Goal: Register for event/course

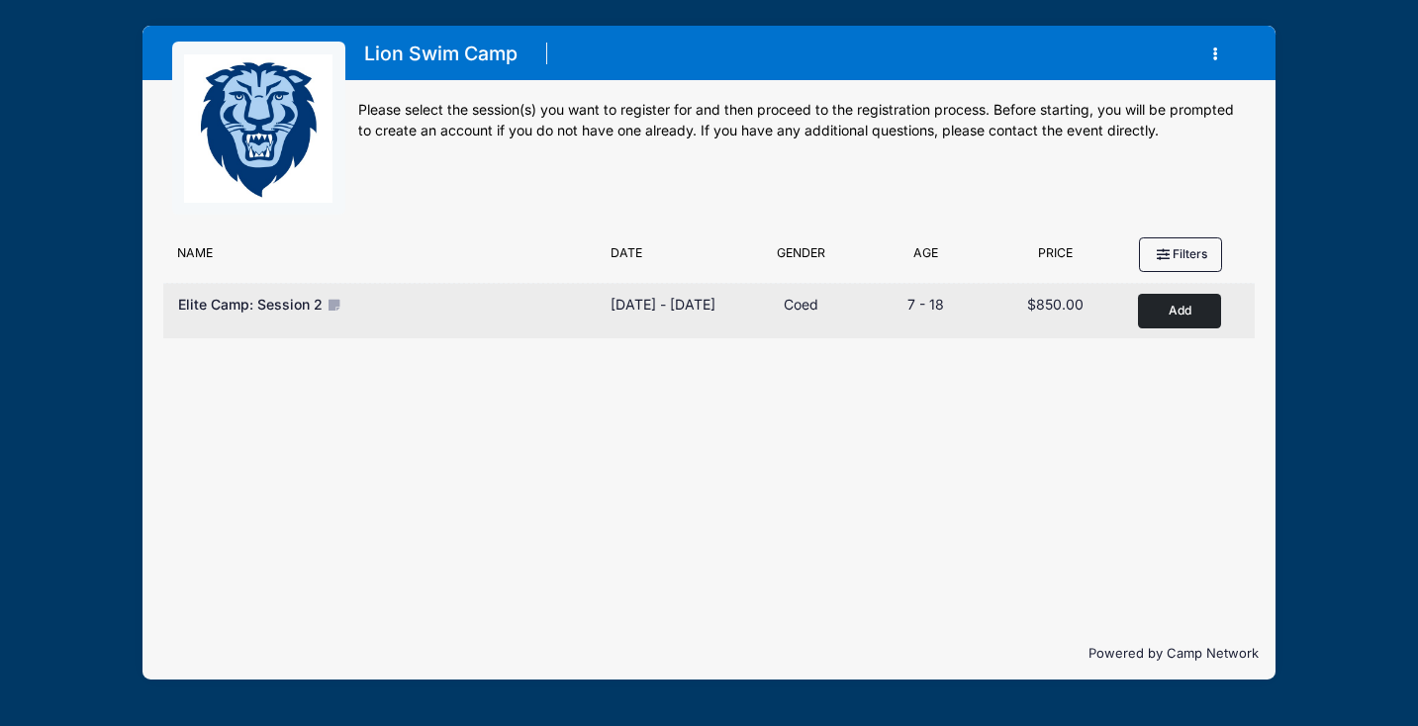
click at [1173, 313] on button "Add to Cart" at bounding box center [1179, 311] width 83 height 35
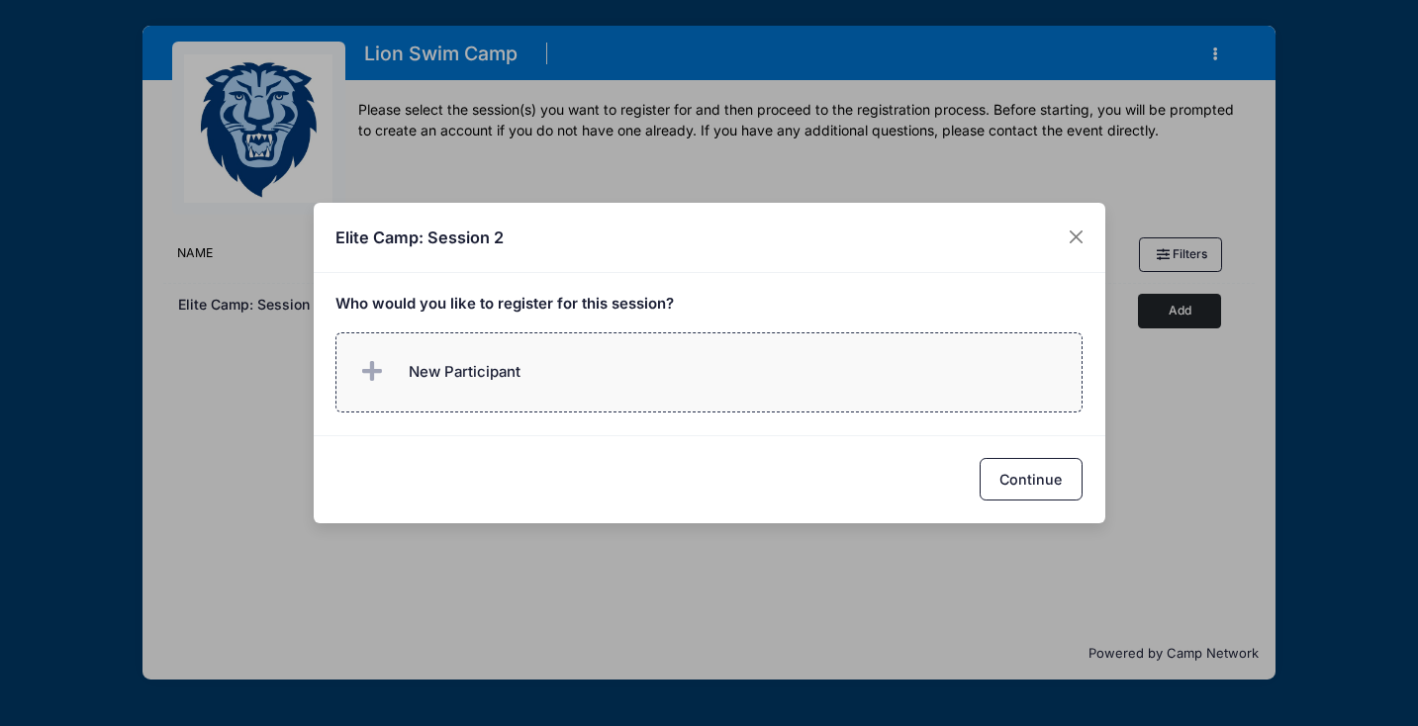
click at [448, 363] on span "New Participant" at bounding box center [465, 372] width 112 height 22
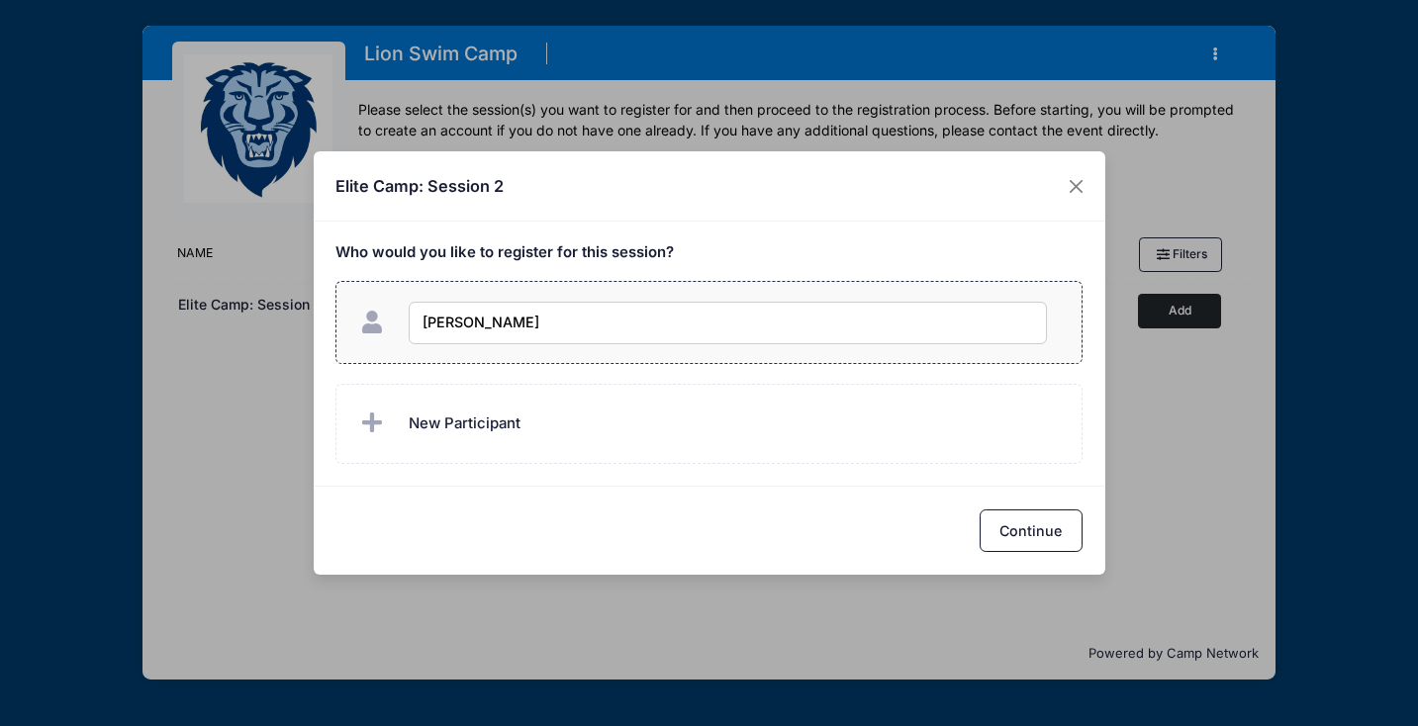
type input "[PERSON_NAME]"
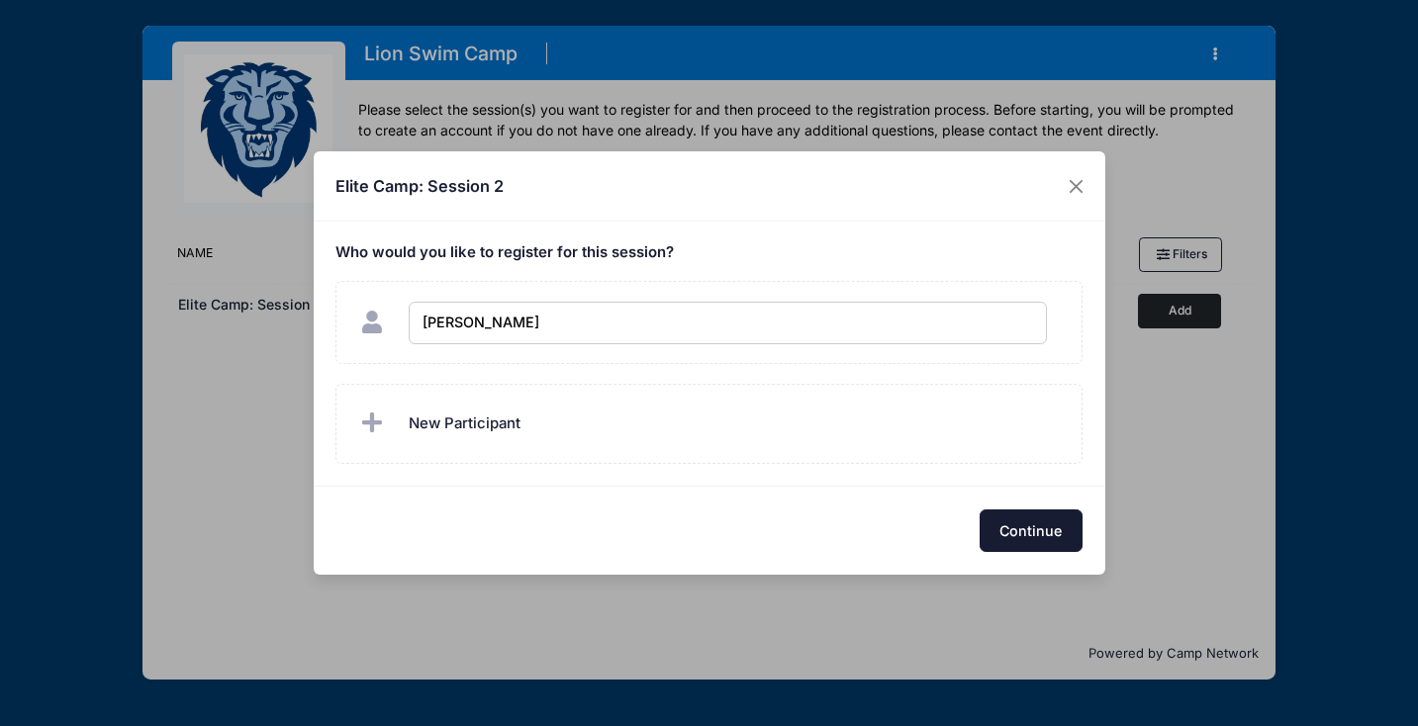
checkbox input "true"
click at [997, 542] on button "Continue" at bounding box center [1031, 531] width 103 height 43
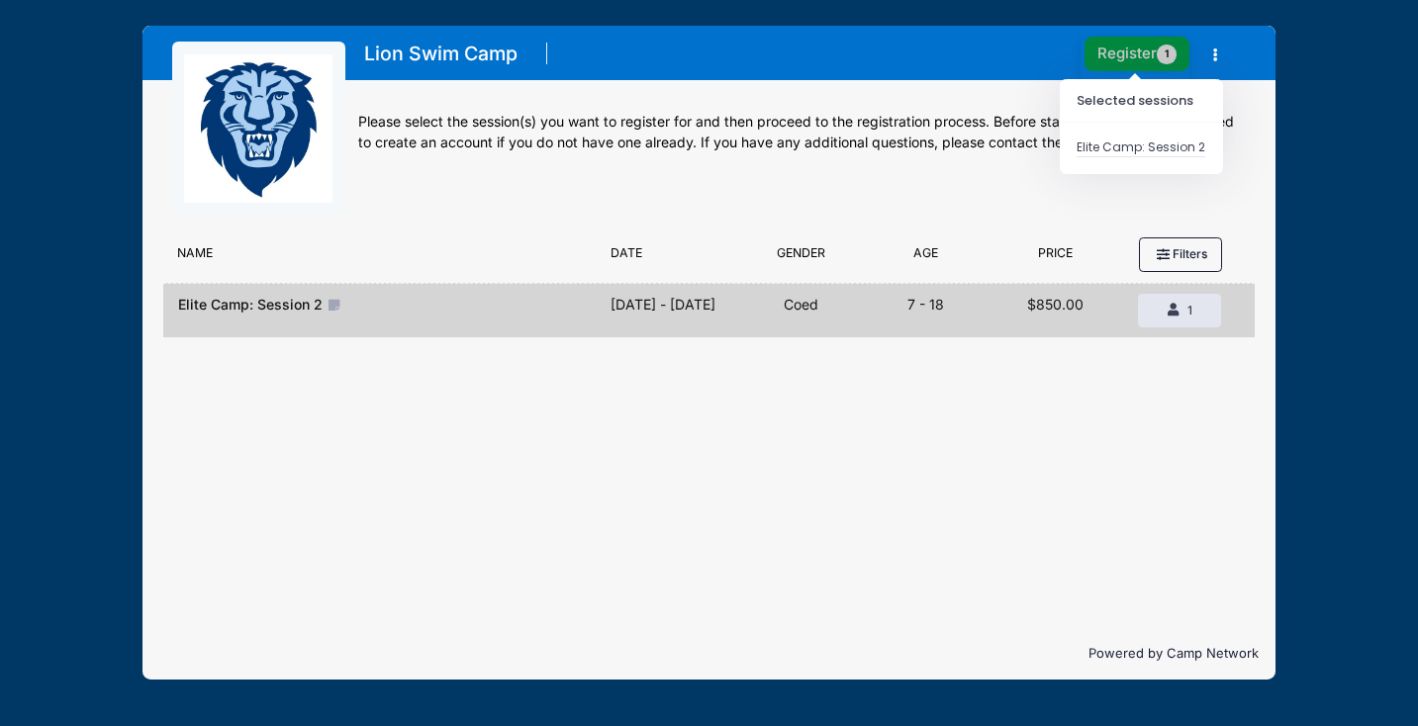
click at [1115, 52] on button "Register 1" at bounding box center [1137, 54] width 105 height 35
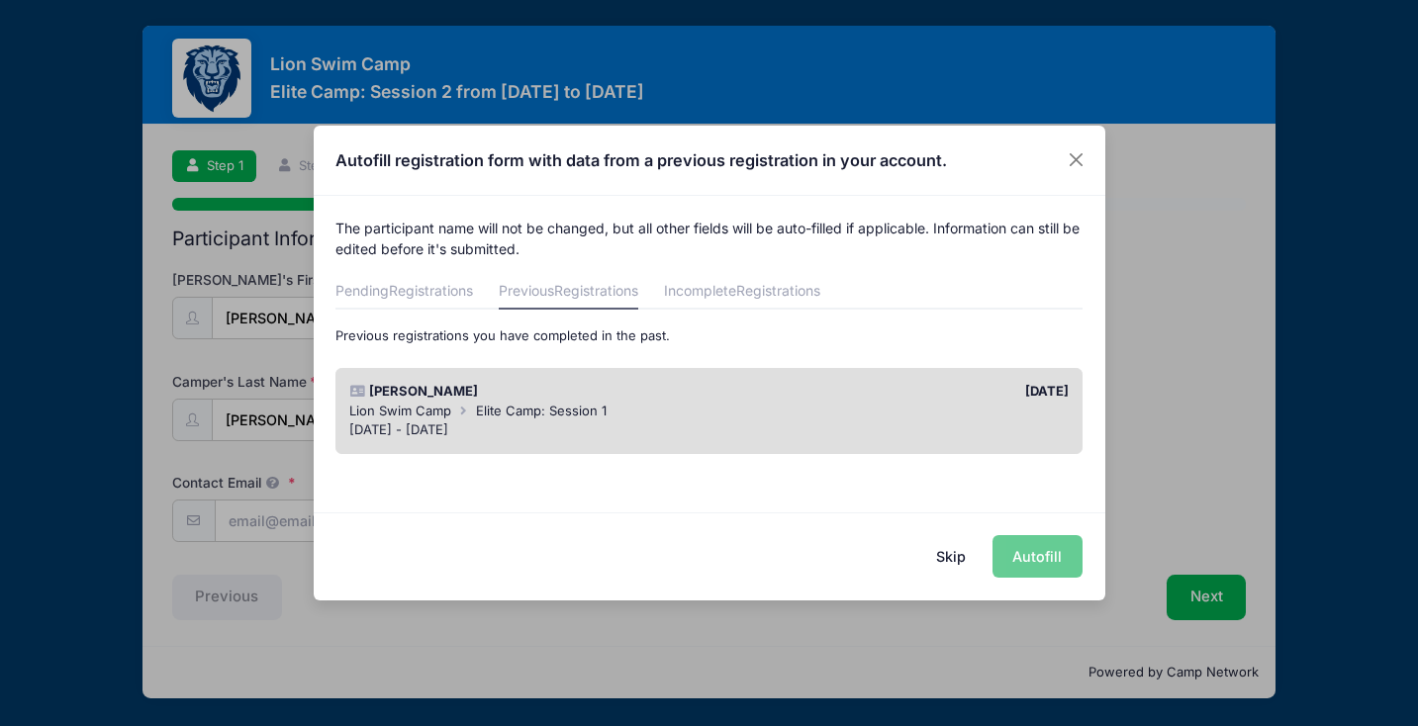
click at [861, 407] on div "Lion Swim Camp Elite Camp: Session 1" at bounding box center [709, 412] width 720 height 20
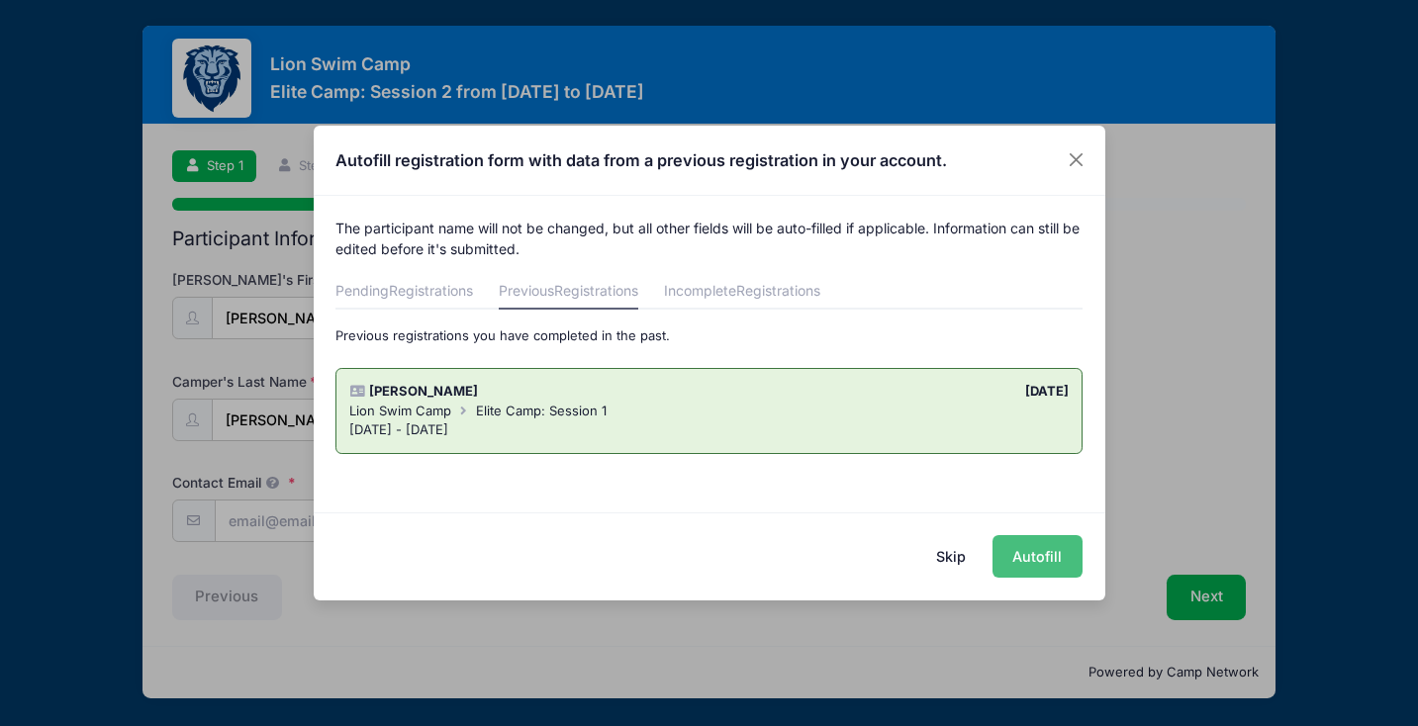
click at [1026, 552] on button "Autofill" at bounding box center [1038, 556] width 90 height 43
type input "amccitykid@gmail.com"
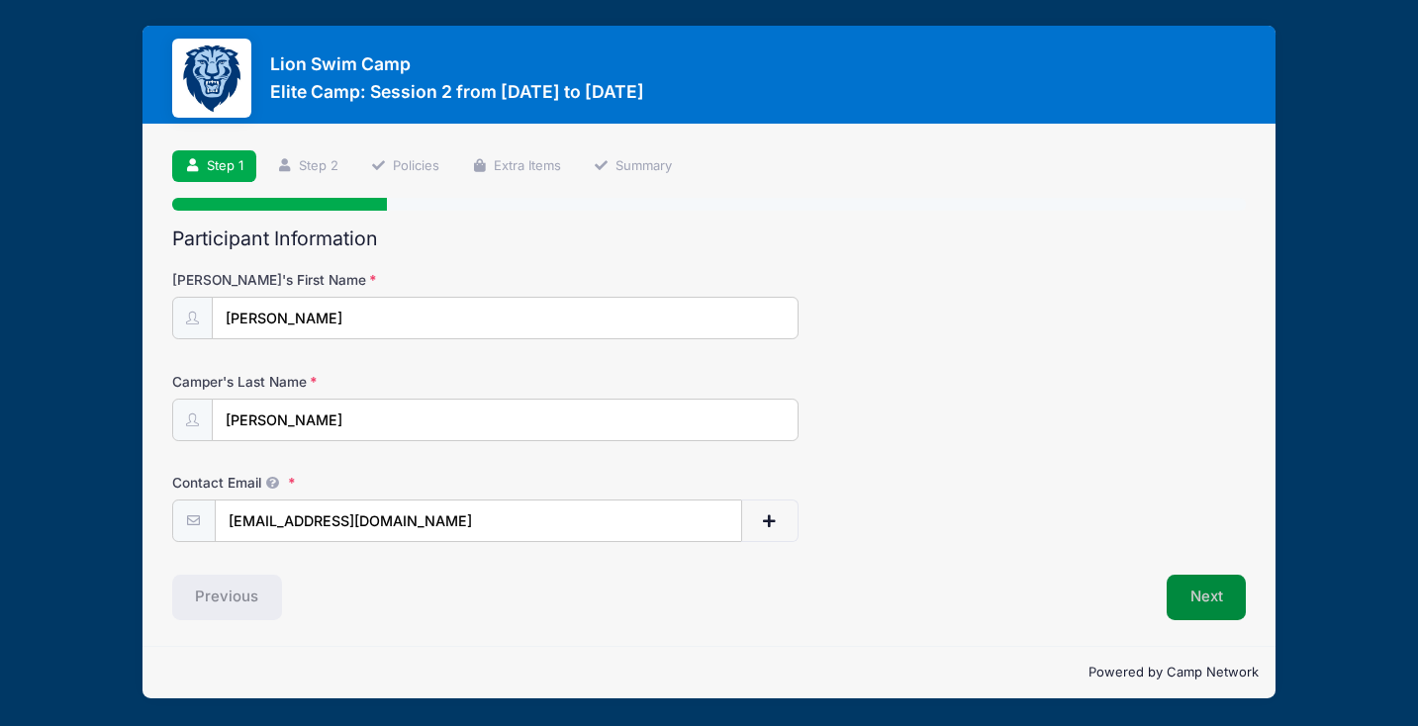
click at [1211, 602] on button "Next" at bounding box center [1207, 598] width 80 height 46
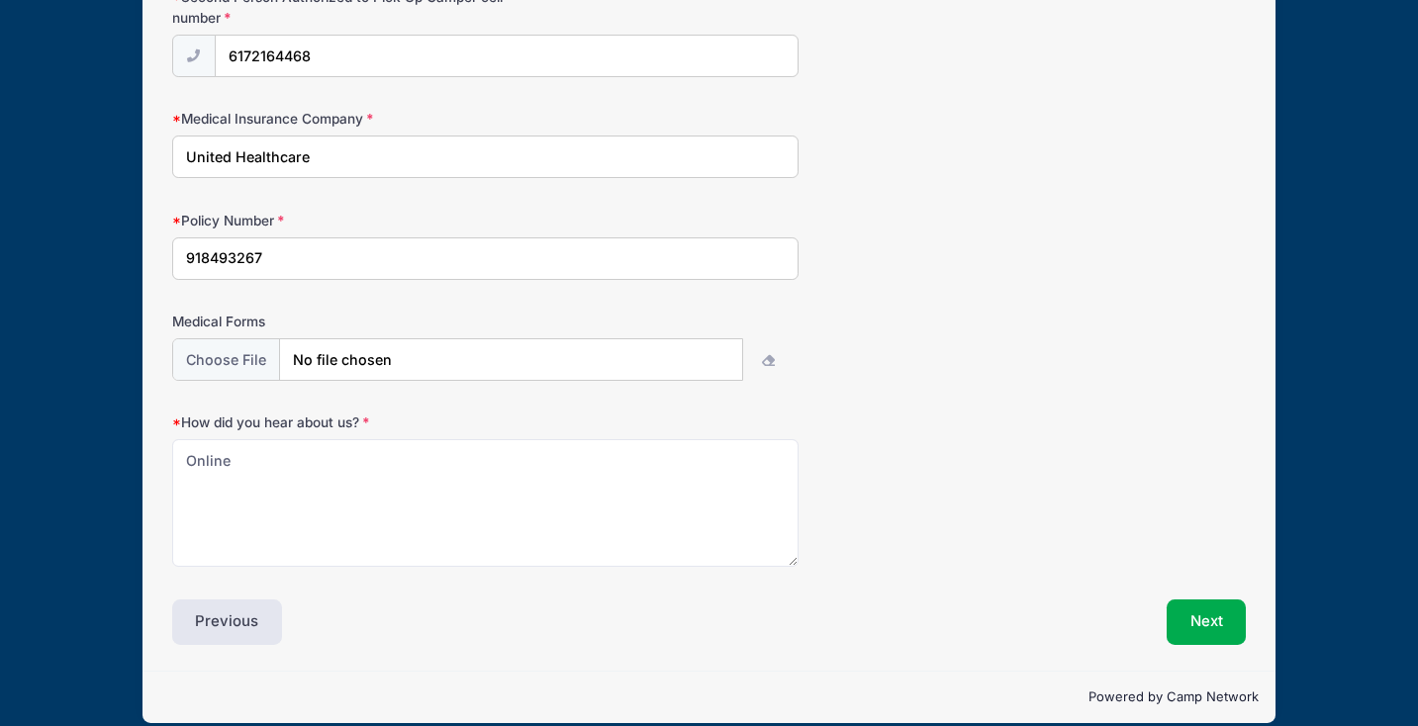
scroll to position [2353, 0]
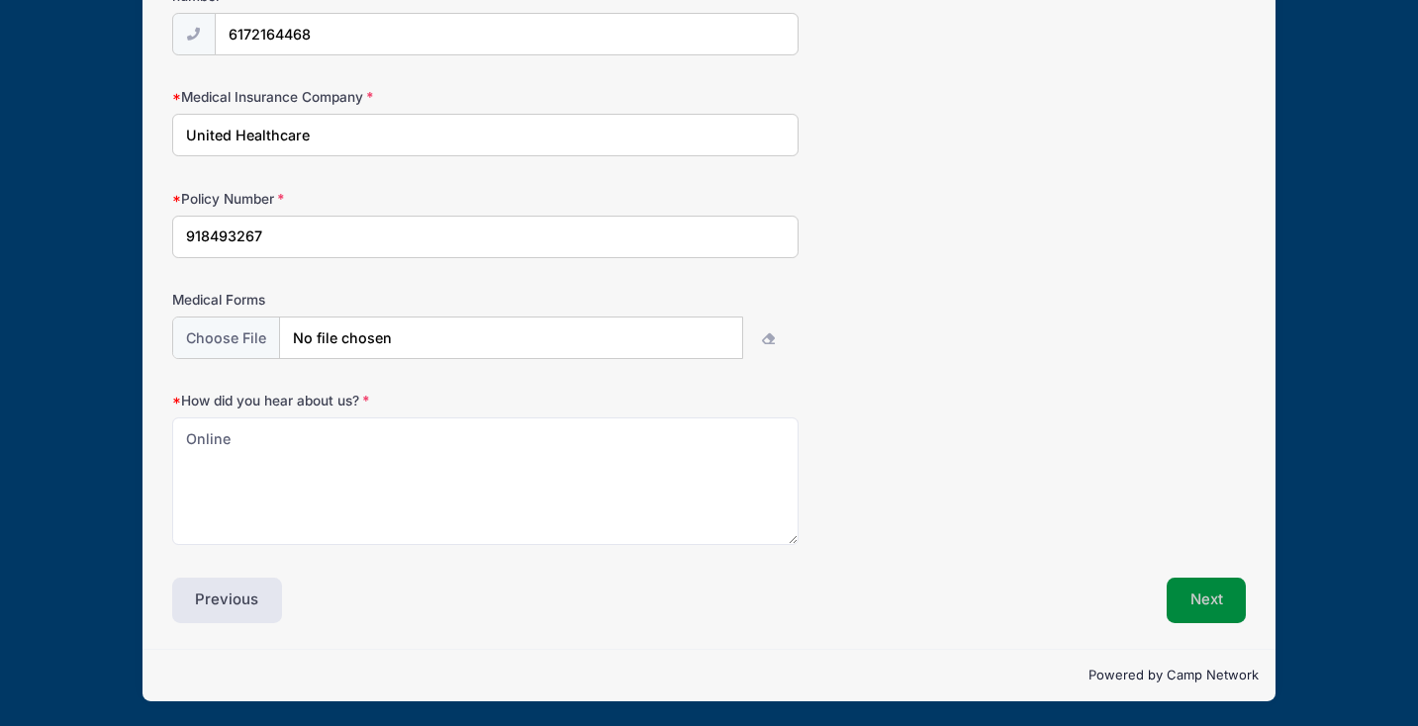
click at [1189, 587] on button "Next" at bounding box center [1207, 601] width 80 height 46
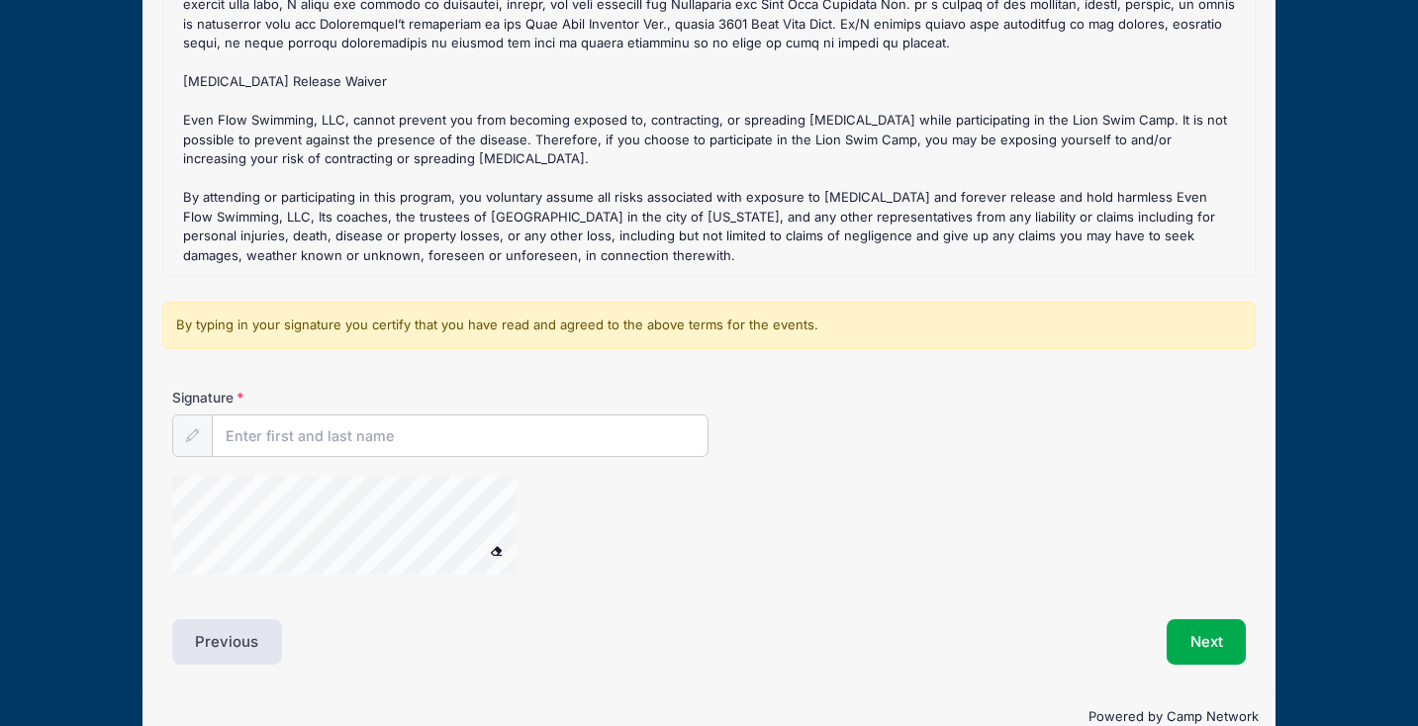
scroll to position [310, 0]
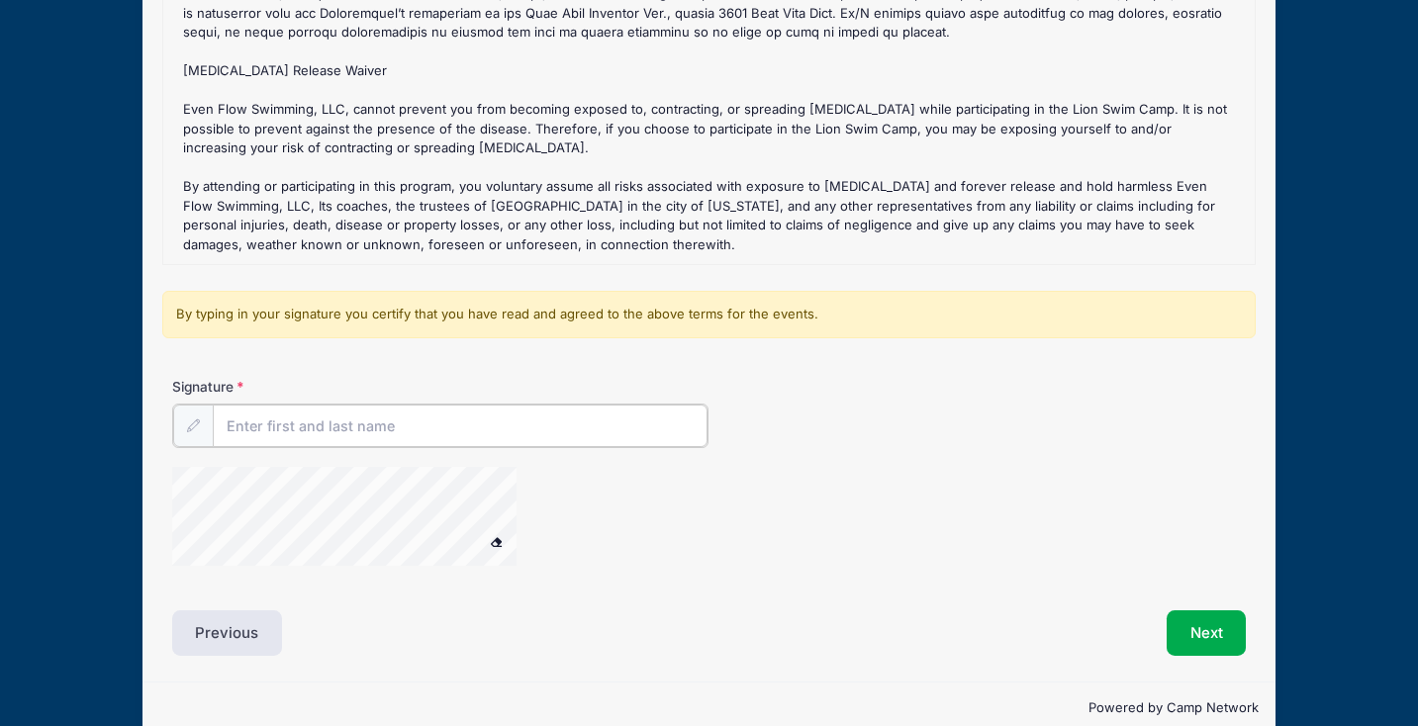
click at [290, 438] on input "Signature" at bounding box center [461, 426] width 496 height 43
type input "Cindy Cohen"
click at [1201, 634] on button "Next" at bounding box center [1207, 632] width 80 height 46
click at [497, 528] on div at bounding box center [370, 517] width 396 height 105
click at [1214, 637] on button "Next" at bounding box center [1207, 632] width 80 height 46
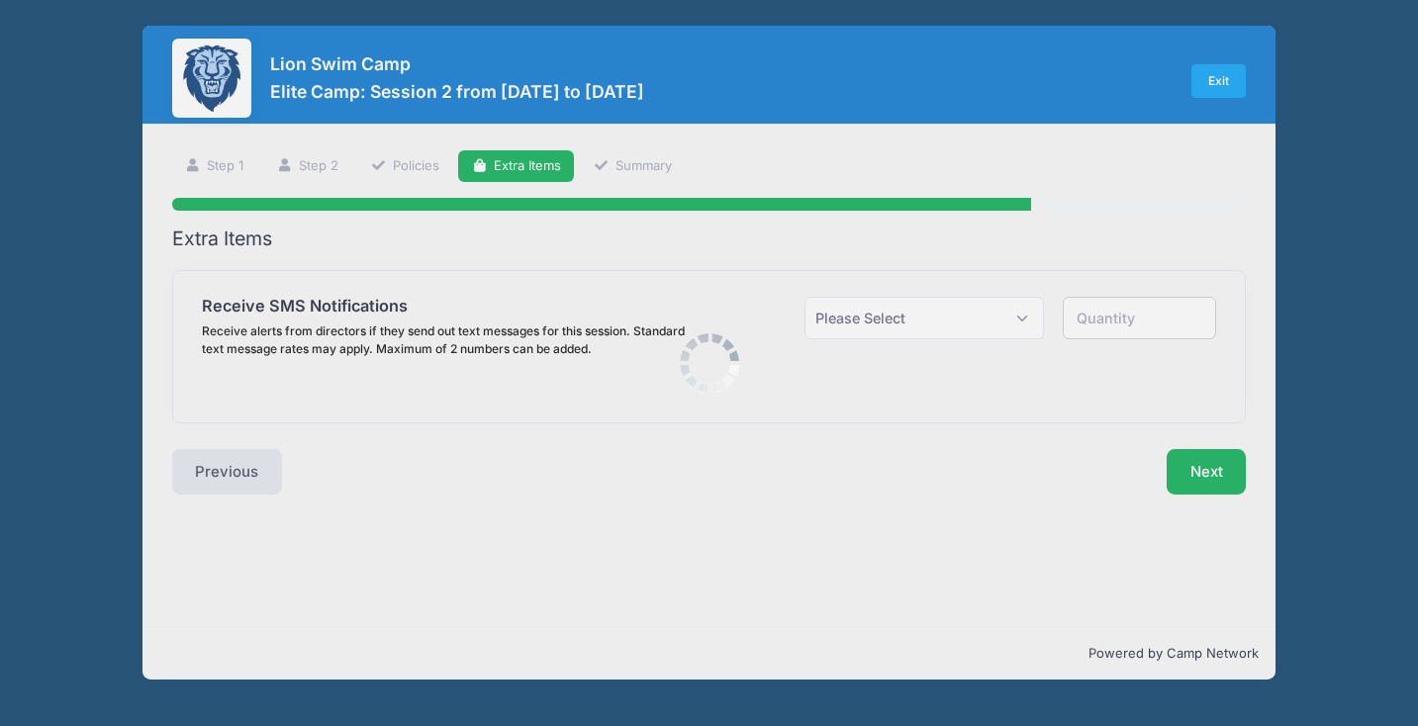
scroll to position [0, 0]
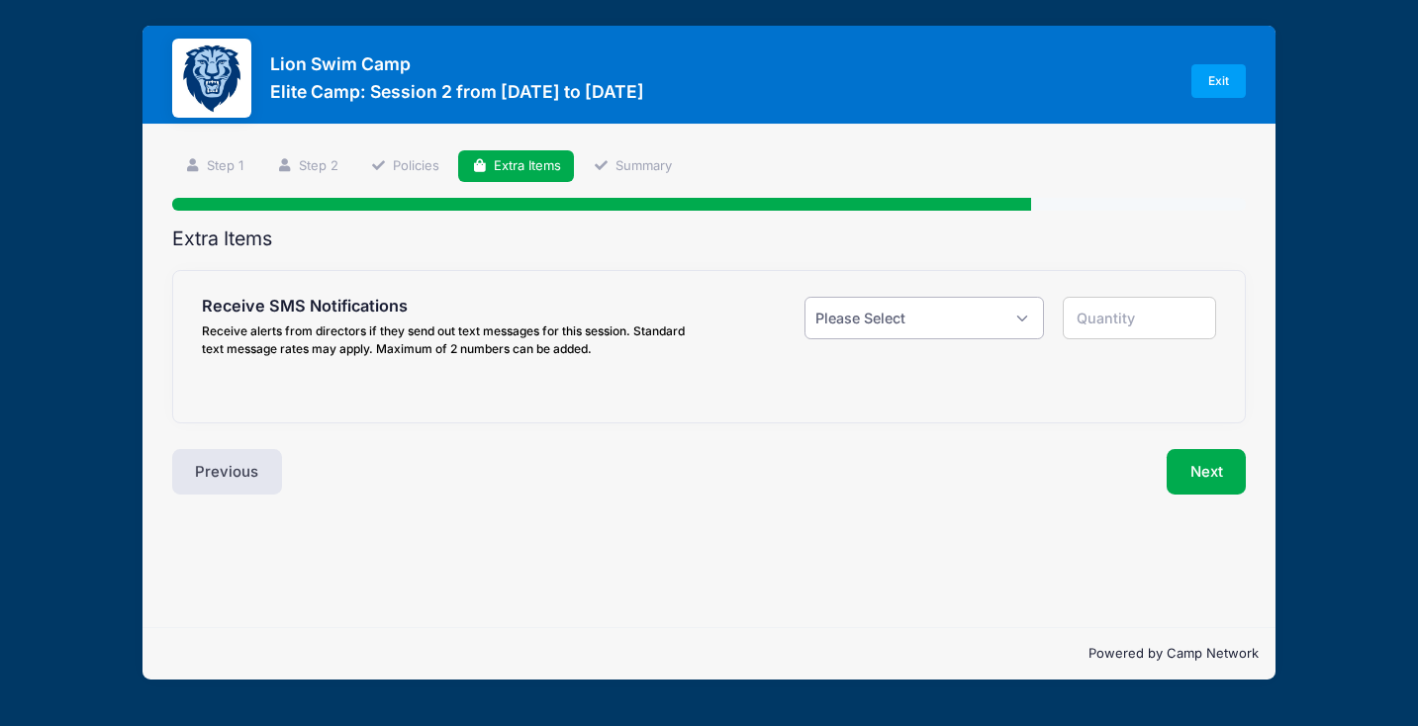
click at [976, 330] on select "Please Select Yes ($0.00) No" at bounding box center [925, 318] width 240 height 43
select select "1"
type input "1"
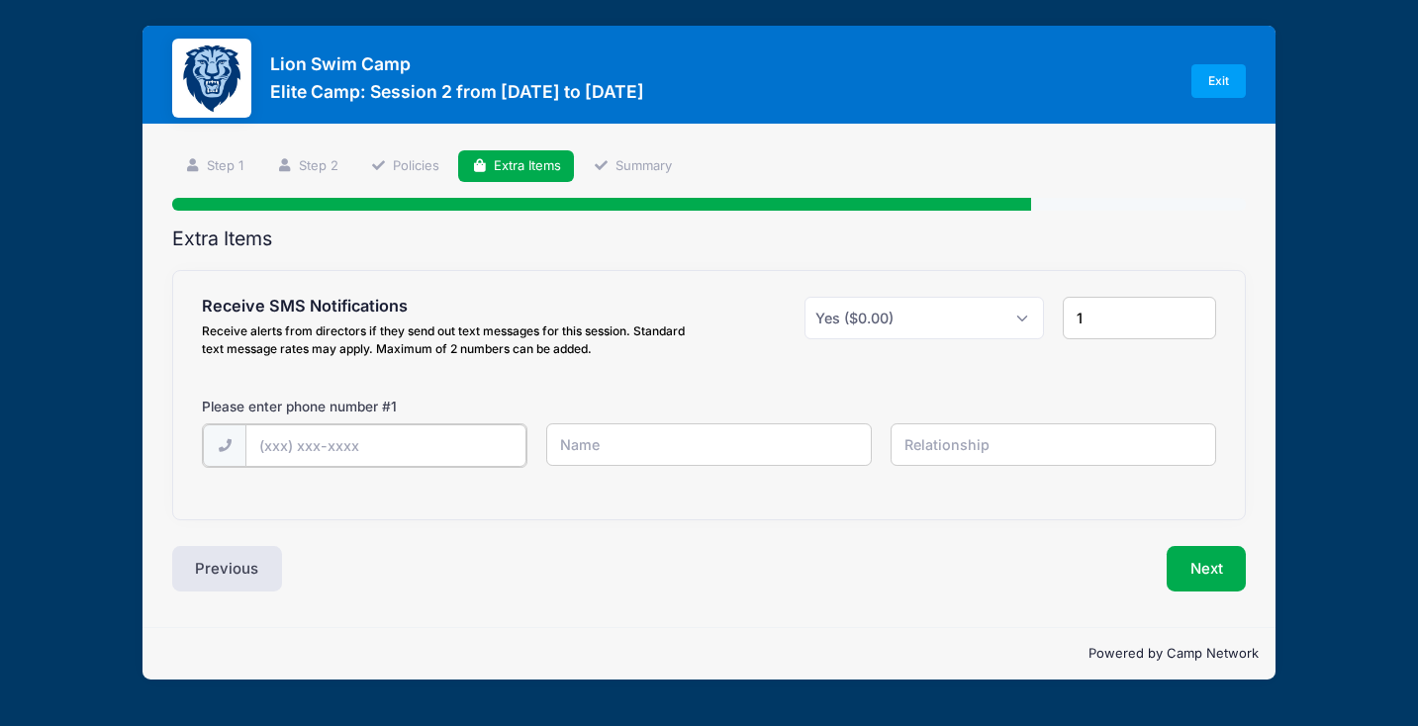
click at [0, 0] on input "text" at bounding box center [0, 0] width 0 height 0
type input "(347) 406-4598"
type input "Cindy Cohen"
type input "mother"
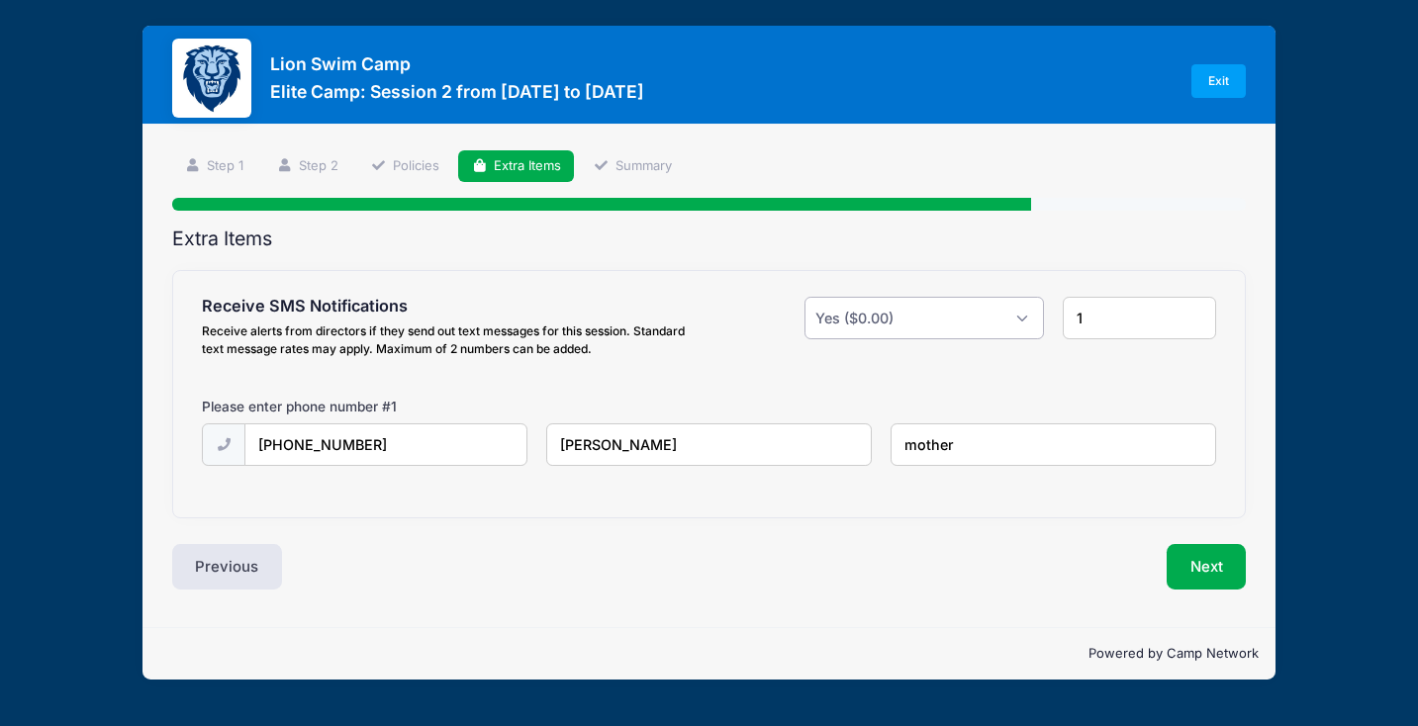
click at [989, 329] on select "Please Select Yes ($0.00) No" at bounding box center [925, 318] width 240 height 43
click at [1190, 561] on button "Next" at bounding box center [1207, 567] width 80 height 46
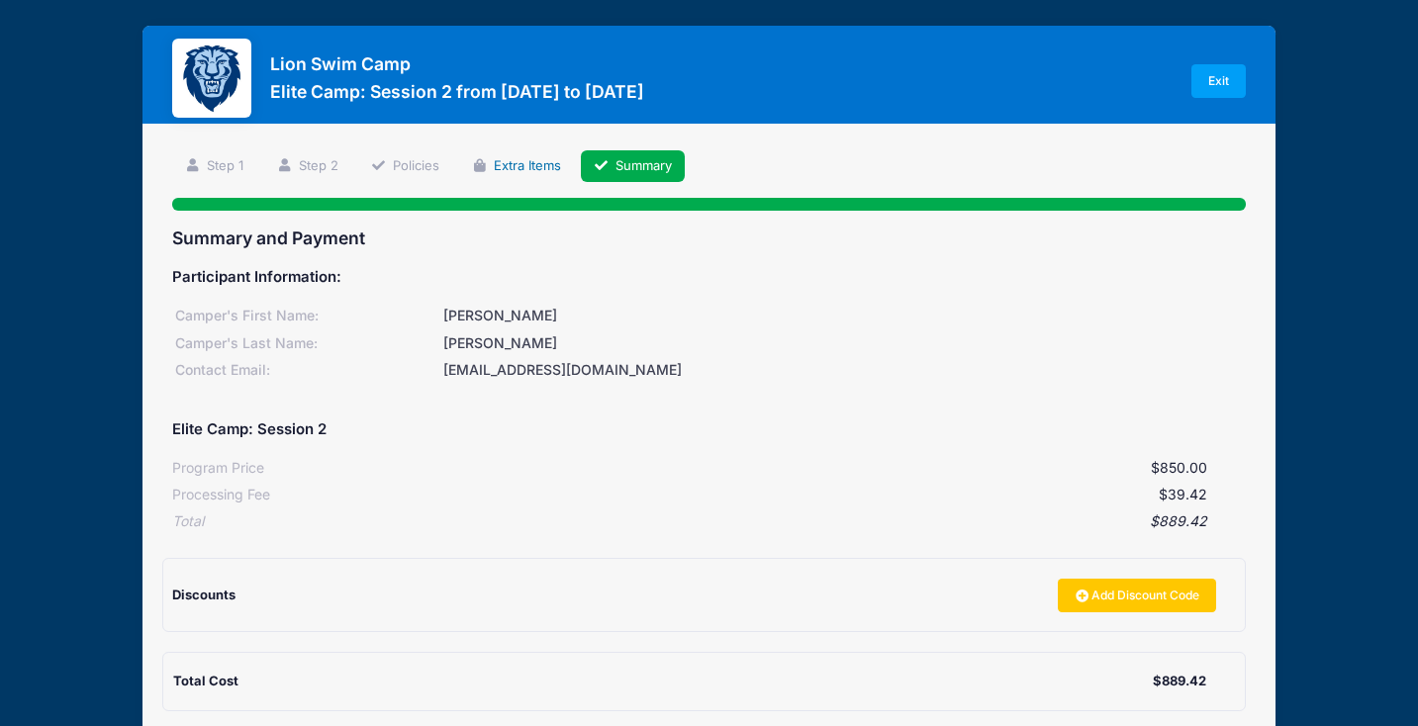
click at [524, 164] on link "Extra Items" at bounding box center [516, 166] width 116 height 33
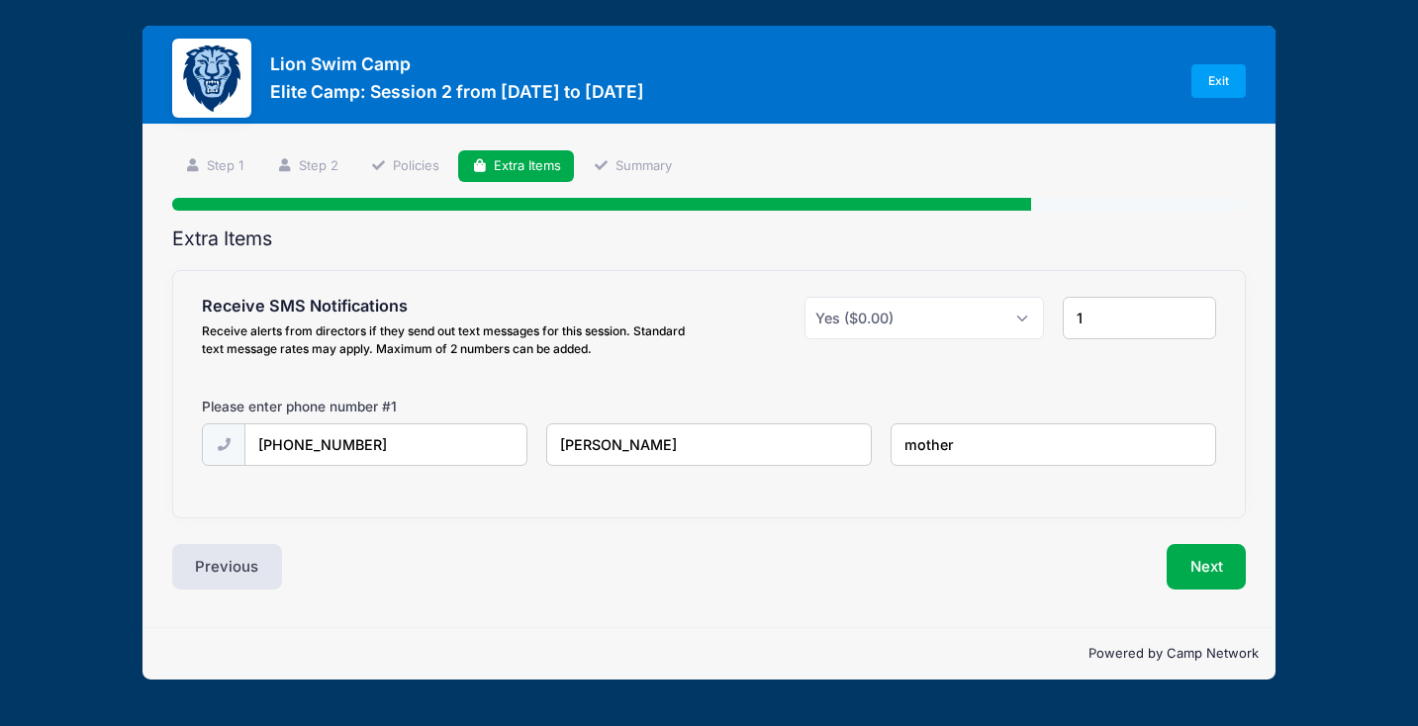
click at [1121, 314] on input "1" at bounding box center [1139, 318] width 153 height 43
type input "2"
click at [1193, 313] on input "2" at bounding box center [1139, 318] width 153 height 43
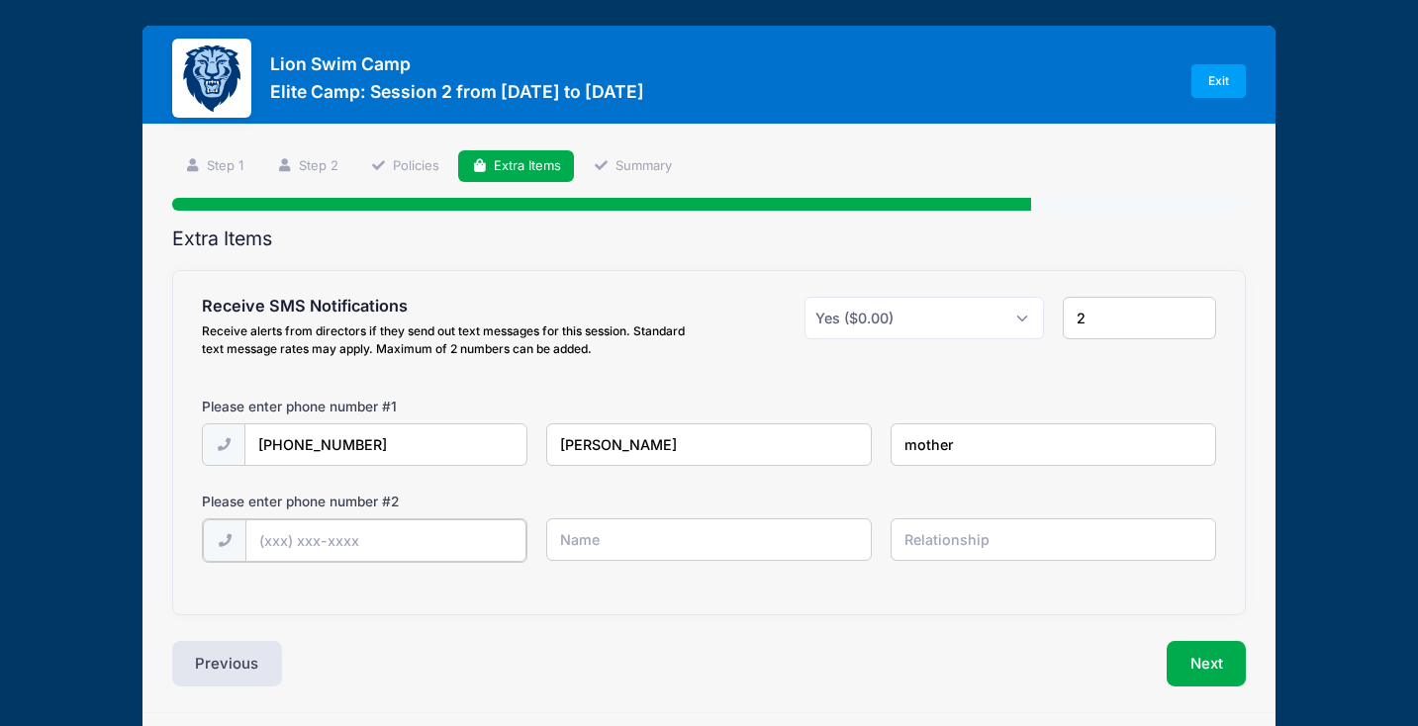
click at [0, 0] on input "text" at bounding box center [0, 0] width 0 height 0
type input "(617) 216-4468"
type input "Seth Cohen"
type input "father"
click at [1213, 656] on button "Next" at bounding box center [1207, 662] width 80 height 46
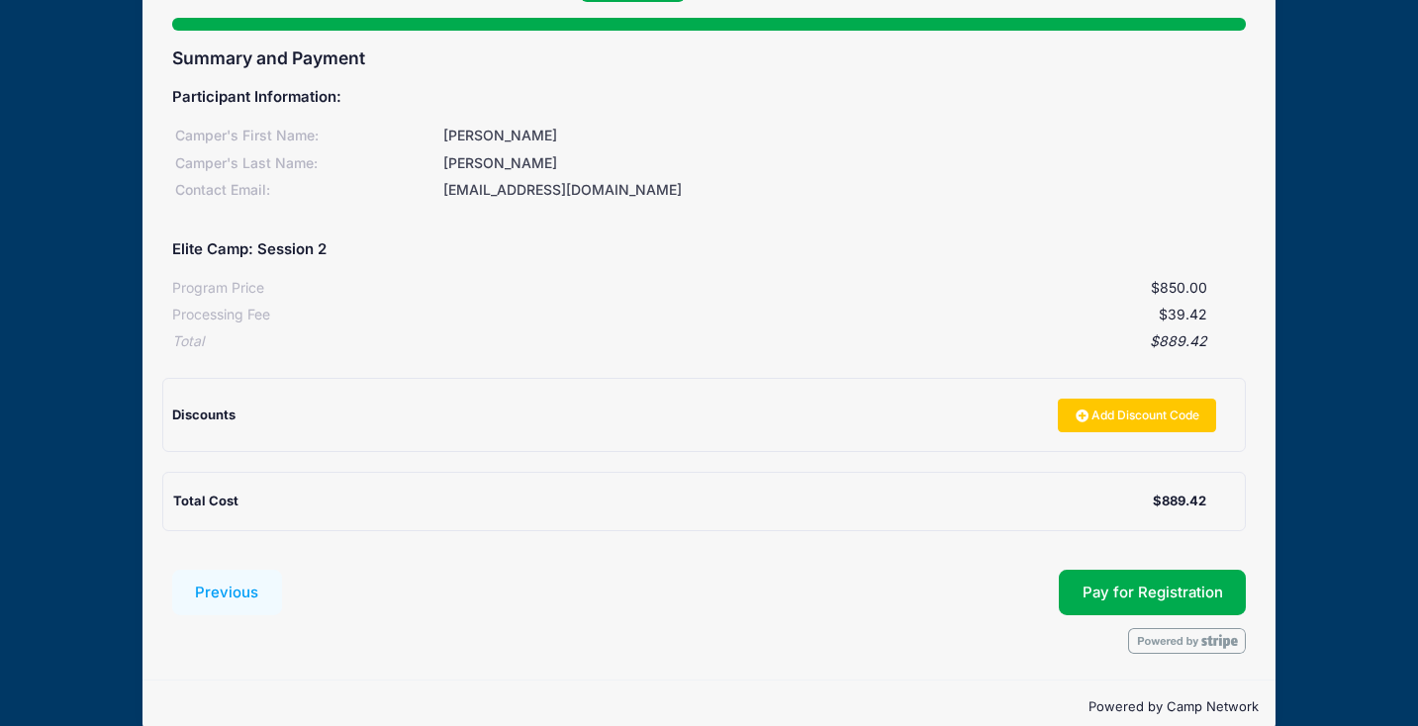
scroll to position [212, 0]
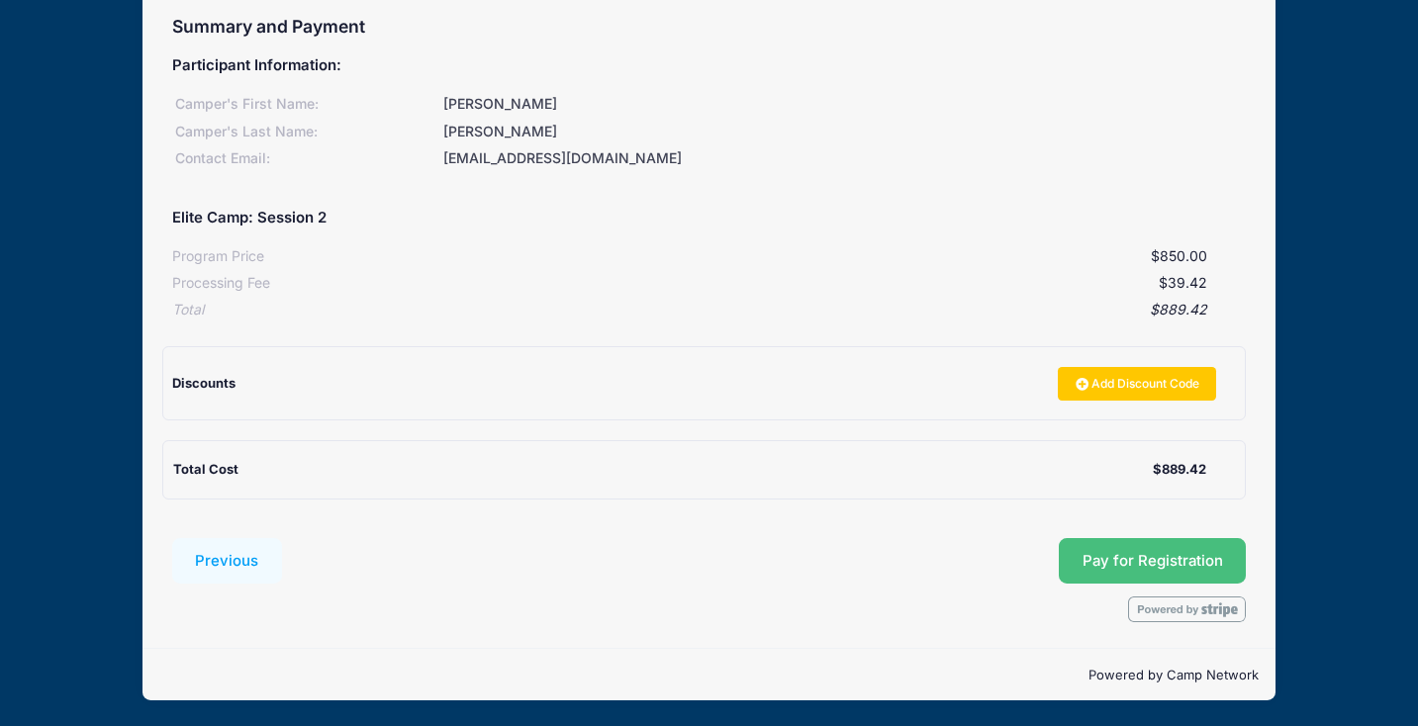
click at [1154, 566] on span "Pay for Registration" at bounding box center [1153, 561] width 141 height 18
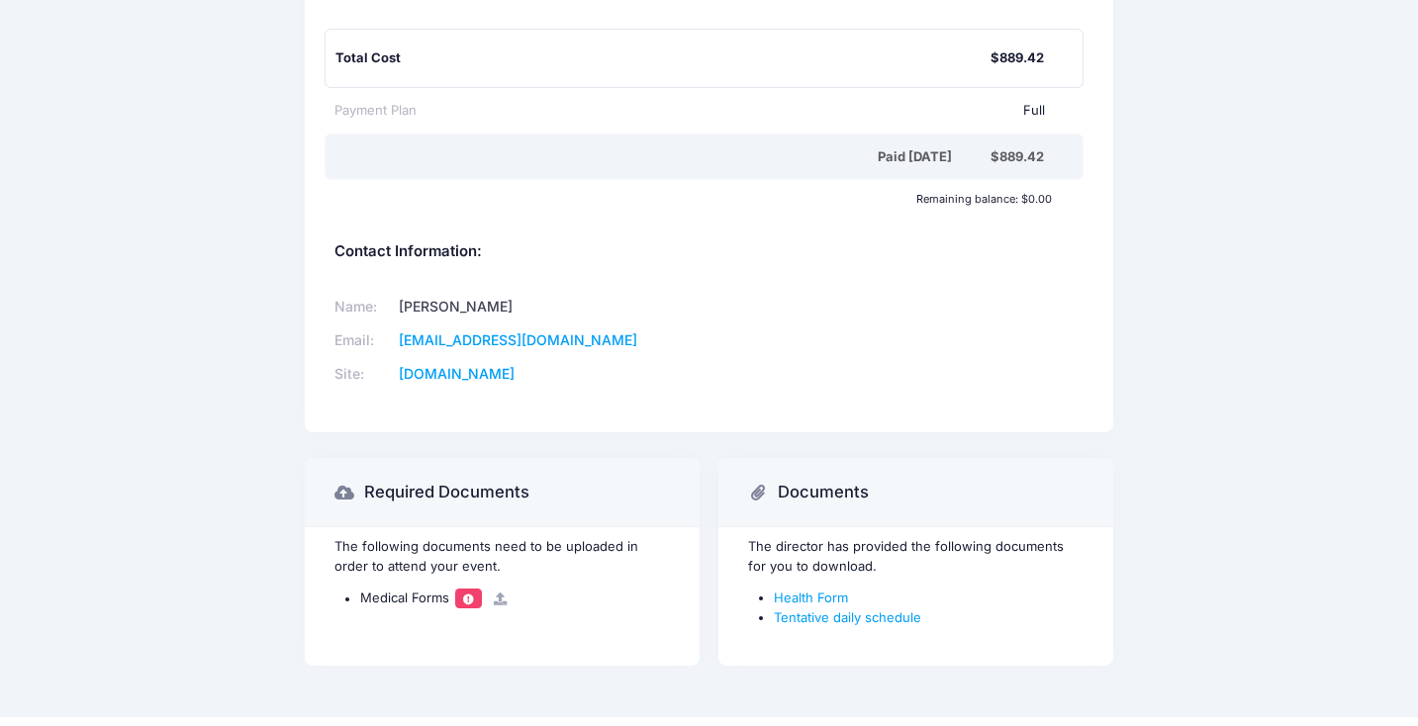
scroll to position [493, 0]
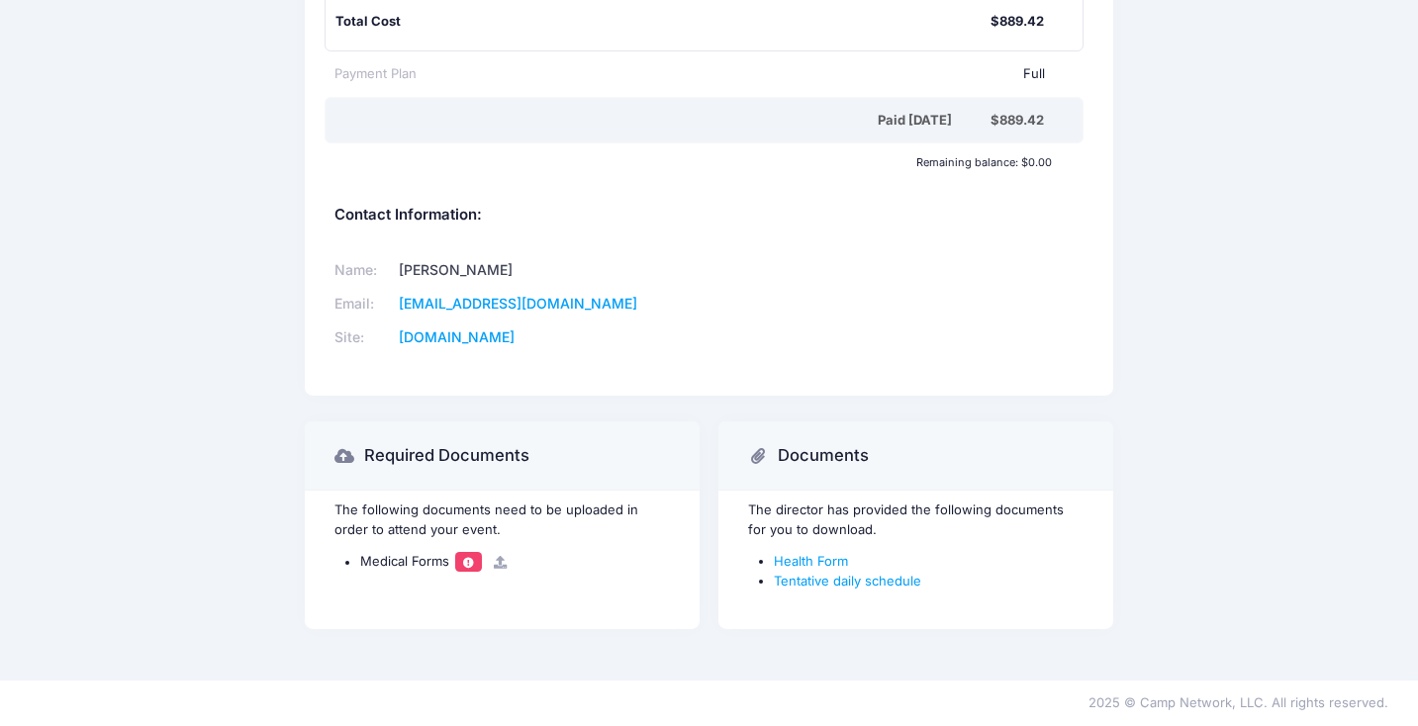
click at [471, 563] on span at bounding box center [469, 562] width 14 height 11
click at [501, 563] on icon at bounding box center [500, 562] width 16 height 13
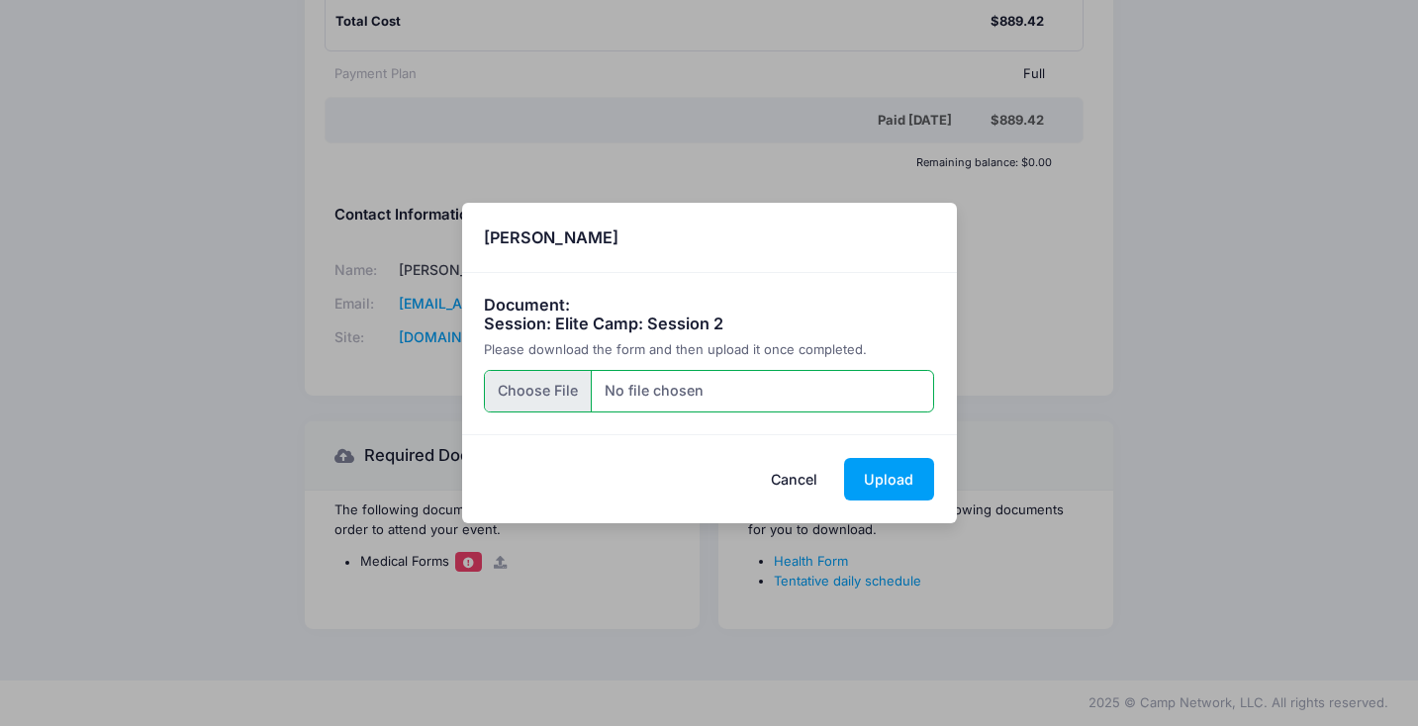
click at [542, 391] on input "file" at bounding box center [709, 391] width 450 height 43
type input "C:\fakepath\Alexis - 2024-12 annual exam.pdf"
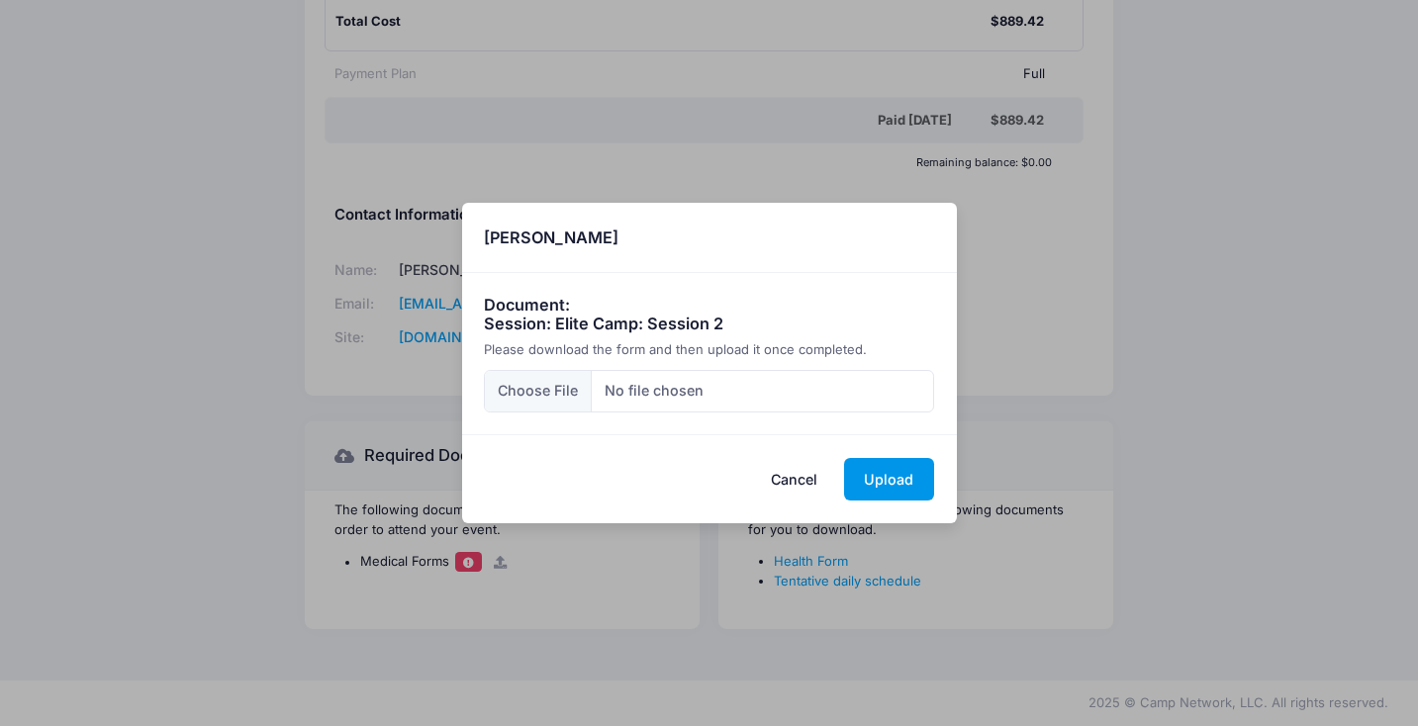
click at [889, 486] on button "Upload" at bounding box center [889, 479] width 90 height 43
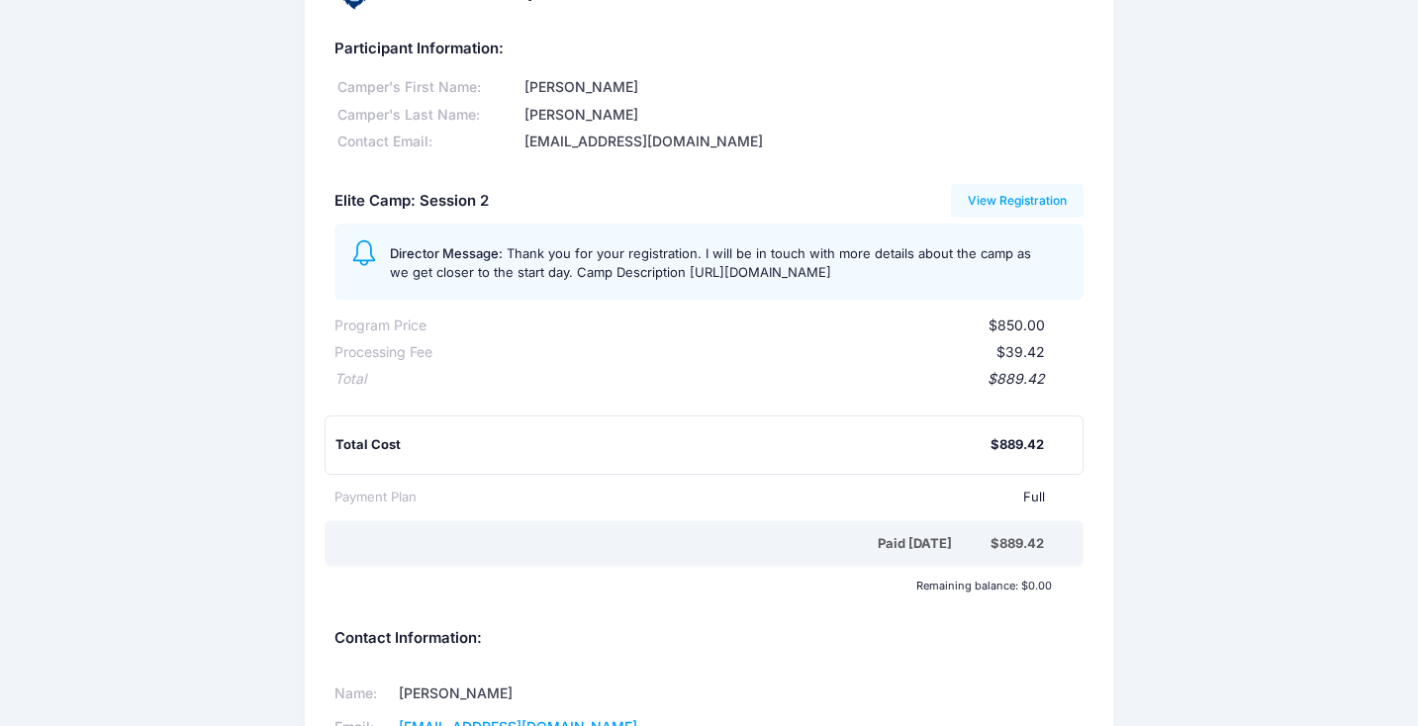
scroll to position [0, 0]
